Goal: Find specific page/section: Find specific page/section

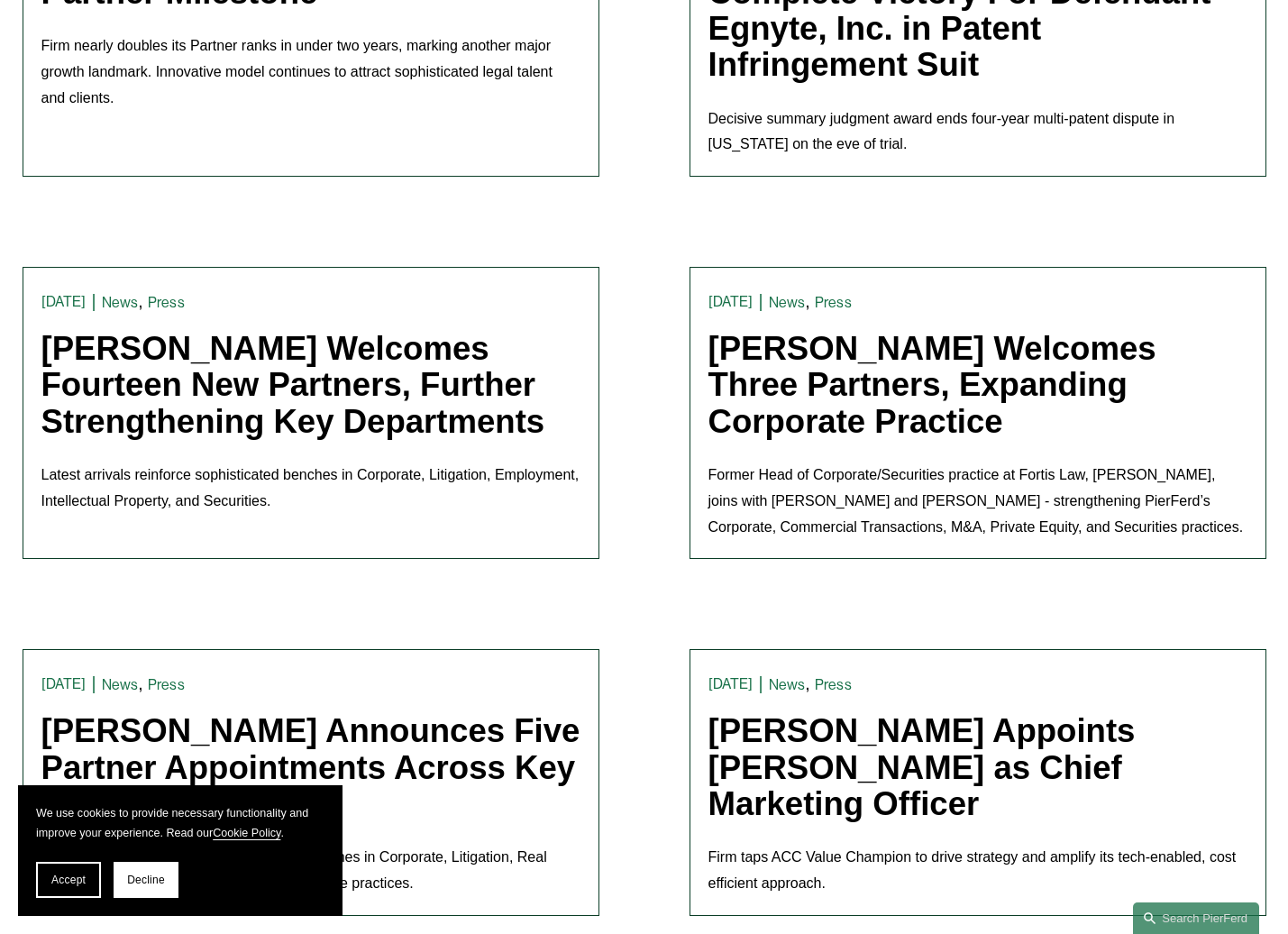
scroll to position [1235, 0]
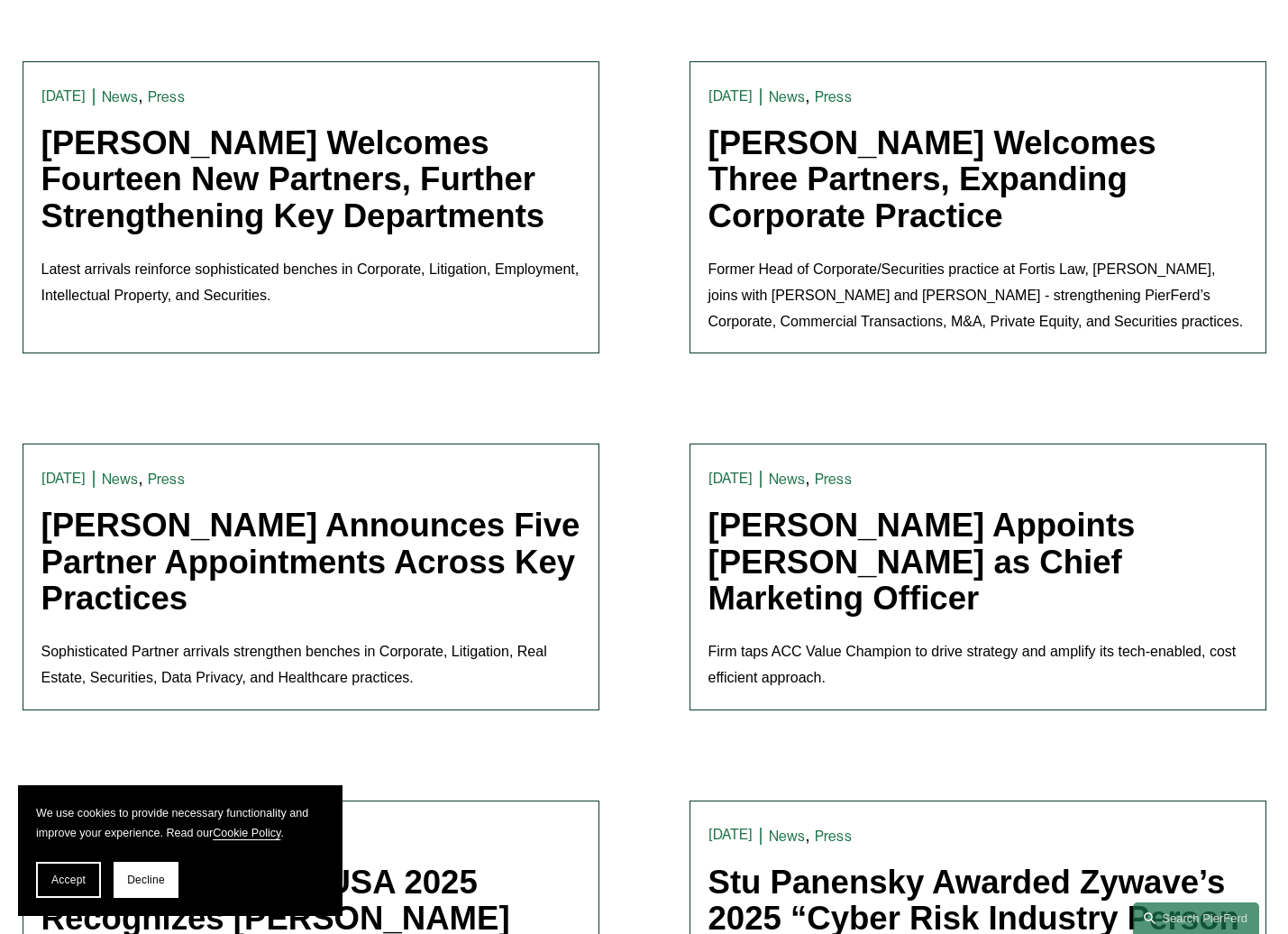
click at [790, 525] on link "[PERSON_NAME] Appoints [PERSON_NAME] as Chief Marketing Officer" at bounding box center [922, 561] width 427 height 109
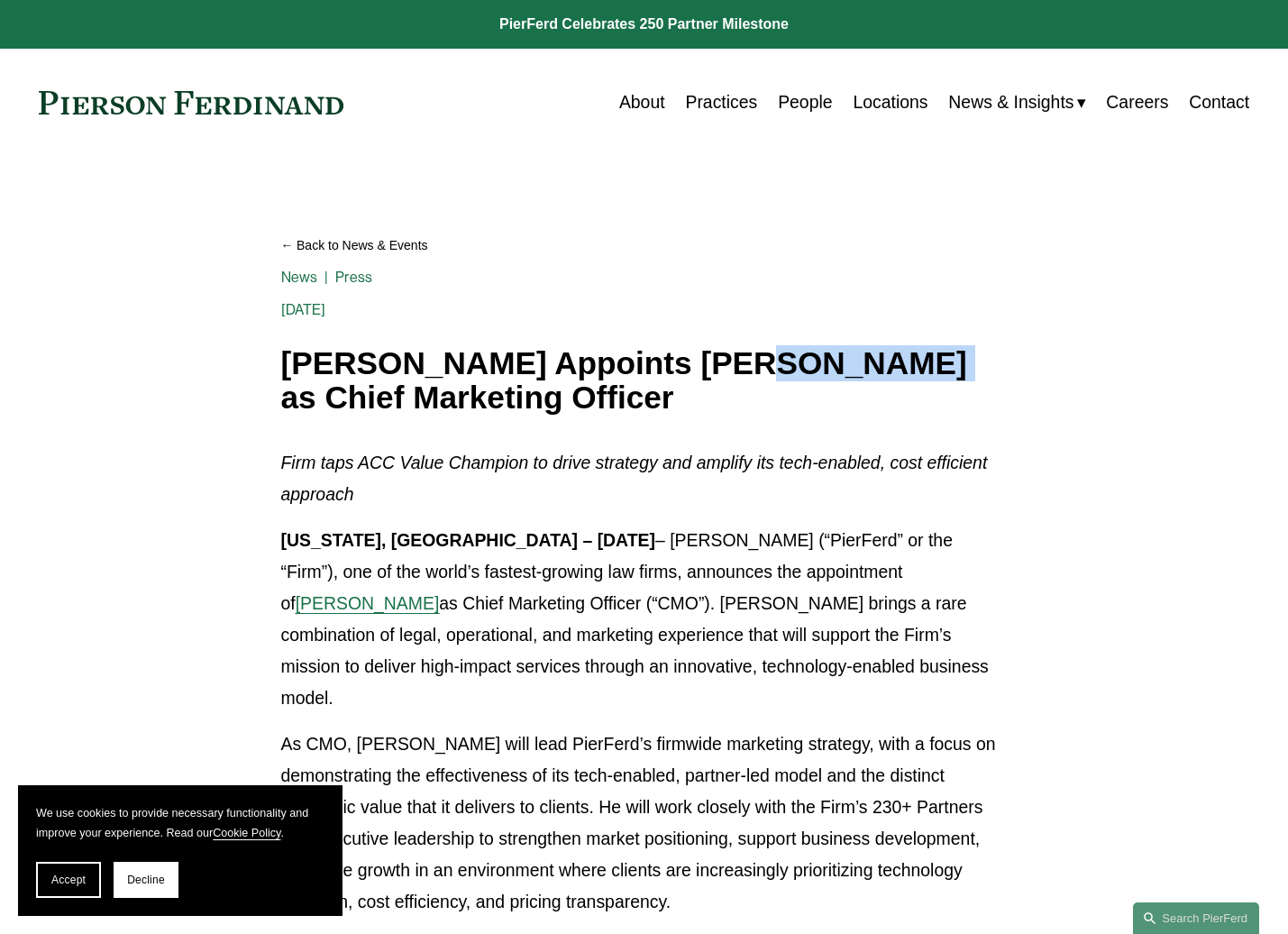
drag, startPoint x: 713, startPoint y: 358, endPoint x: 871, endPoint y: 355, distance: 158.0
click at [871, 355] on h1 "[PERSON_NAME] Appoints [PERSON_NAME] as Chief Marketing Officer" at bounding box center [645, 380] width 727 height 69
copy h1 "[PERSON_NAME]"
click at [440, 593] on span "[PERSON_NAME]" at bounding box center [368, 603] width 145 height 20
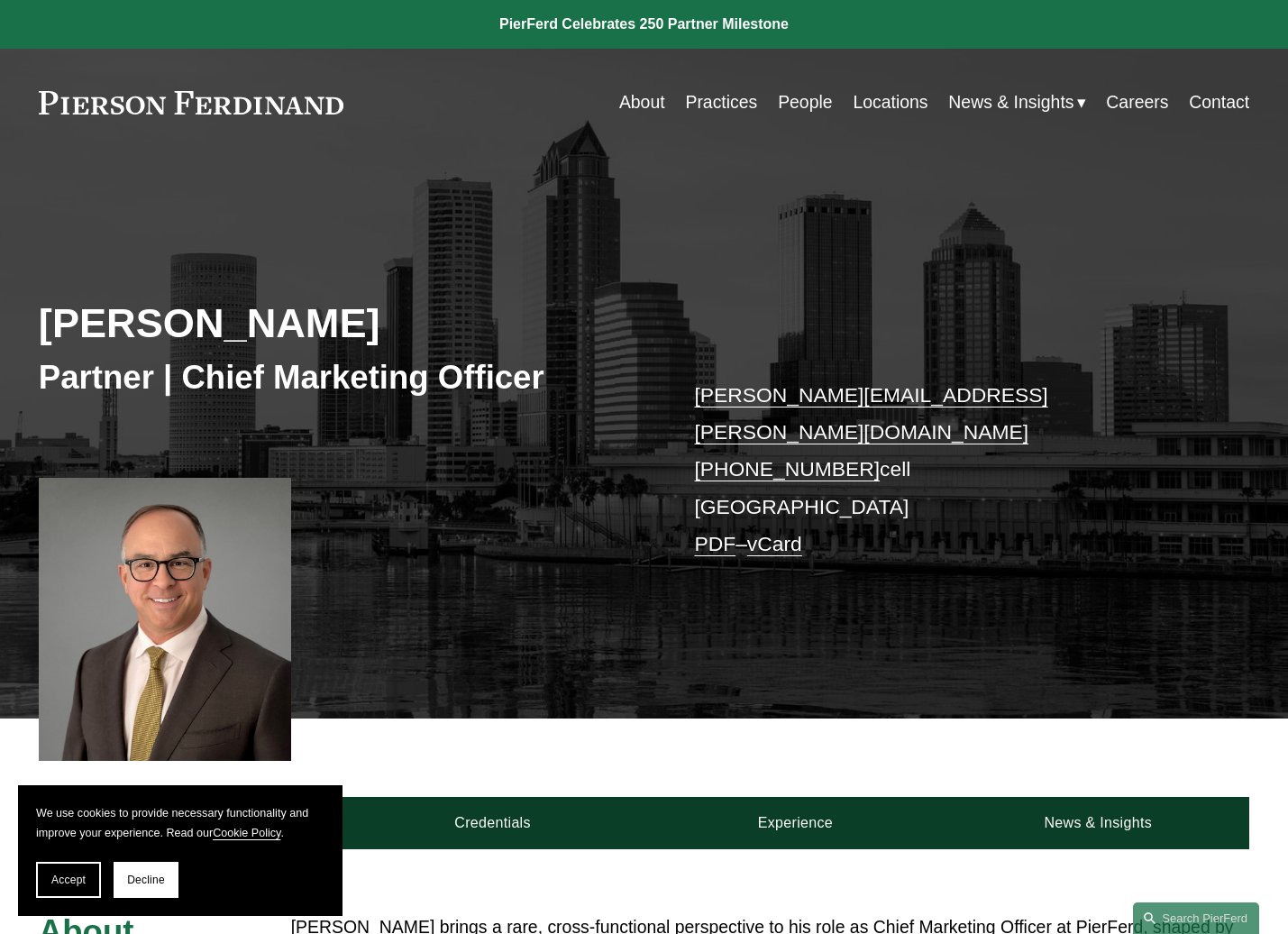
scroll to position [567, 0]
